Goal: Transaction & Acquisition: Download file/media

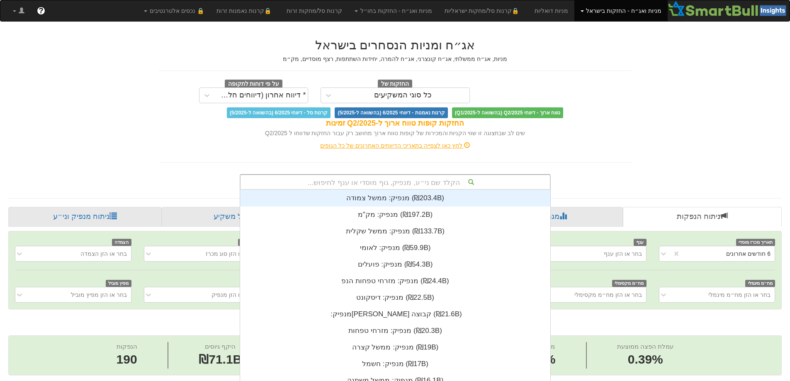
scroll to position [16, 0]
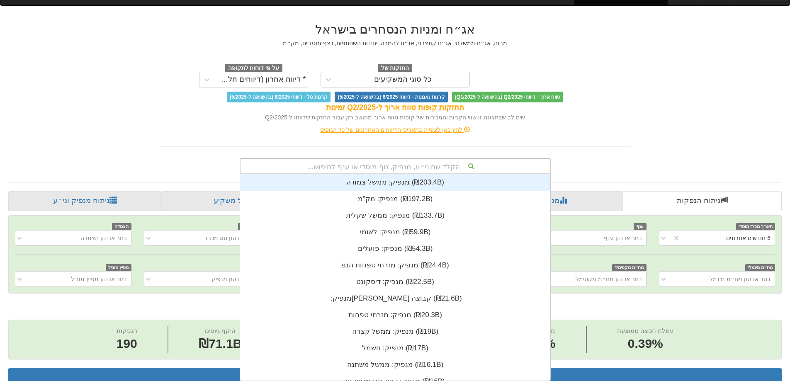
click at [431, 174] on div "הקלד שם ני״ע, מנפיק, גוף מוסדי או ענף לחיפוש... מנפיק: ‏ממשל צמודה ‎(₪203.4B)‎ …" at bounding box center [395, 166] width 311 height 16
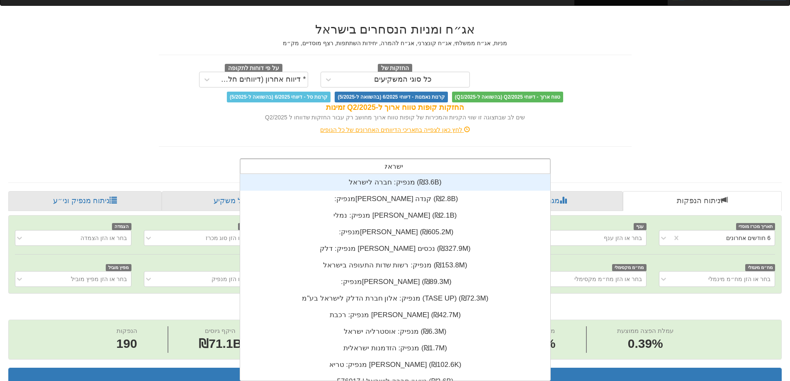
type input "ישראל"
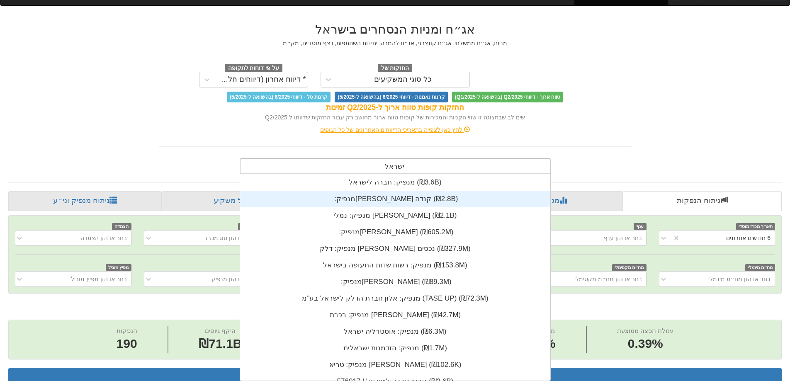
click at [401, 202] on div "מנפיק: ‏[PERSON_NAME] קנדה ‎(₪2.8B)‎" at bounding box center [395, 199] width 310 height 17
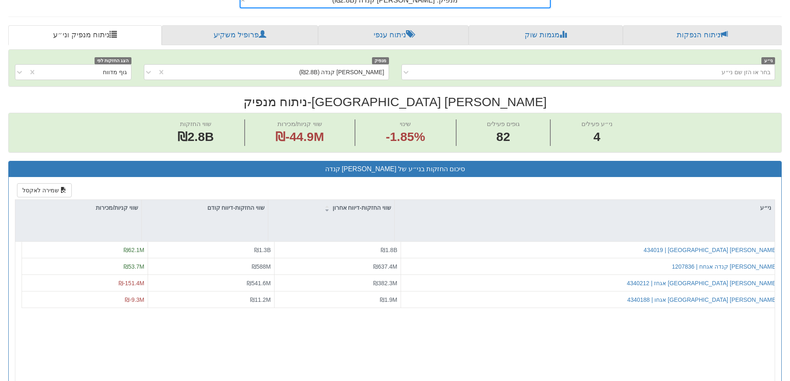
scroll to position [207, 0]
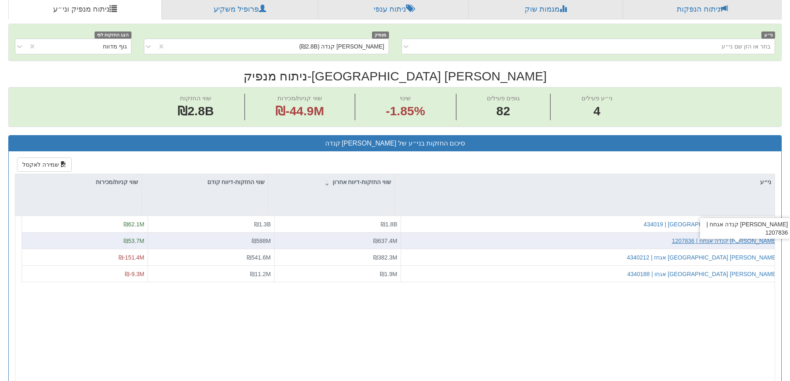
click at [708, 240] on div "[PERSON_NAME] קנדה אגחח | 1207836" at bounding box center [725, 241] width 106 height 8
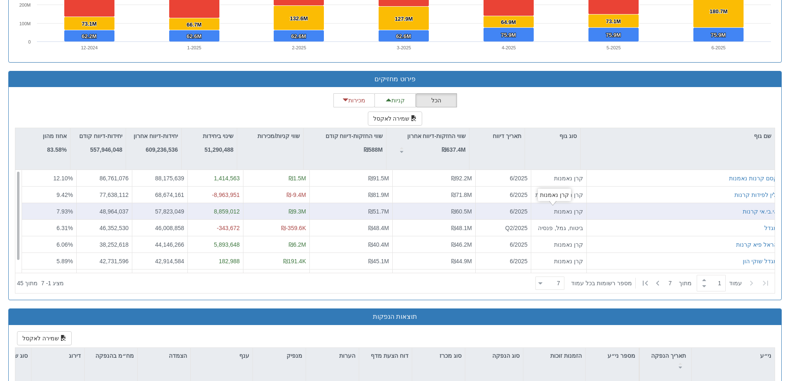
scroll to position [705, 0]
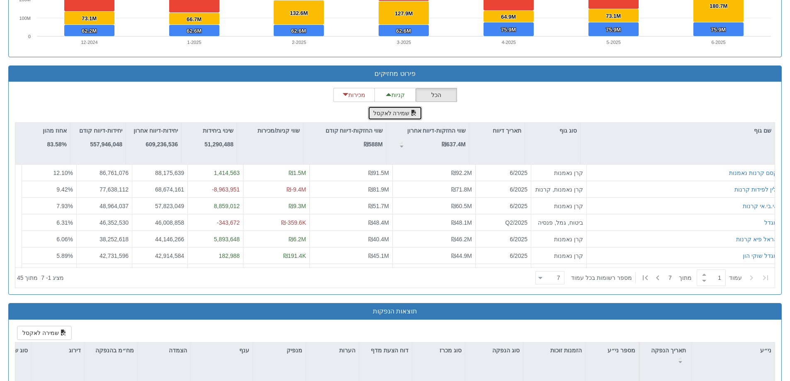
click at [391, 112] on button "שמירה לאקסל" at bounding box center [395, 113] width 55 height 14
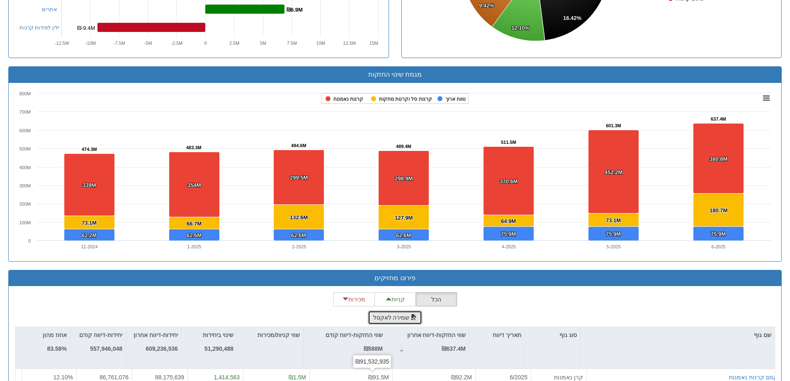
scroll to position [498, 0]
